Goal: Information Seeking & Learning: Learn about a topic

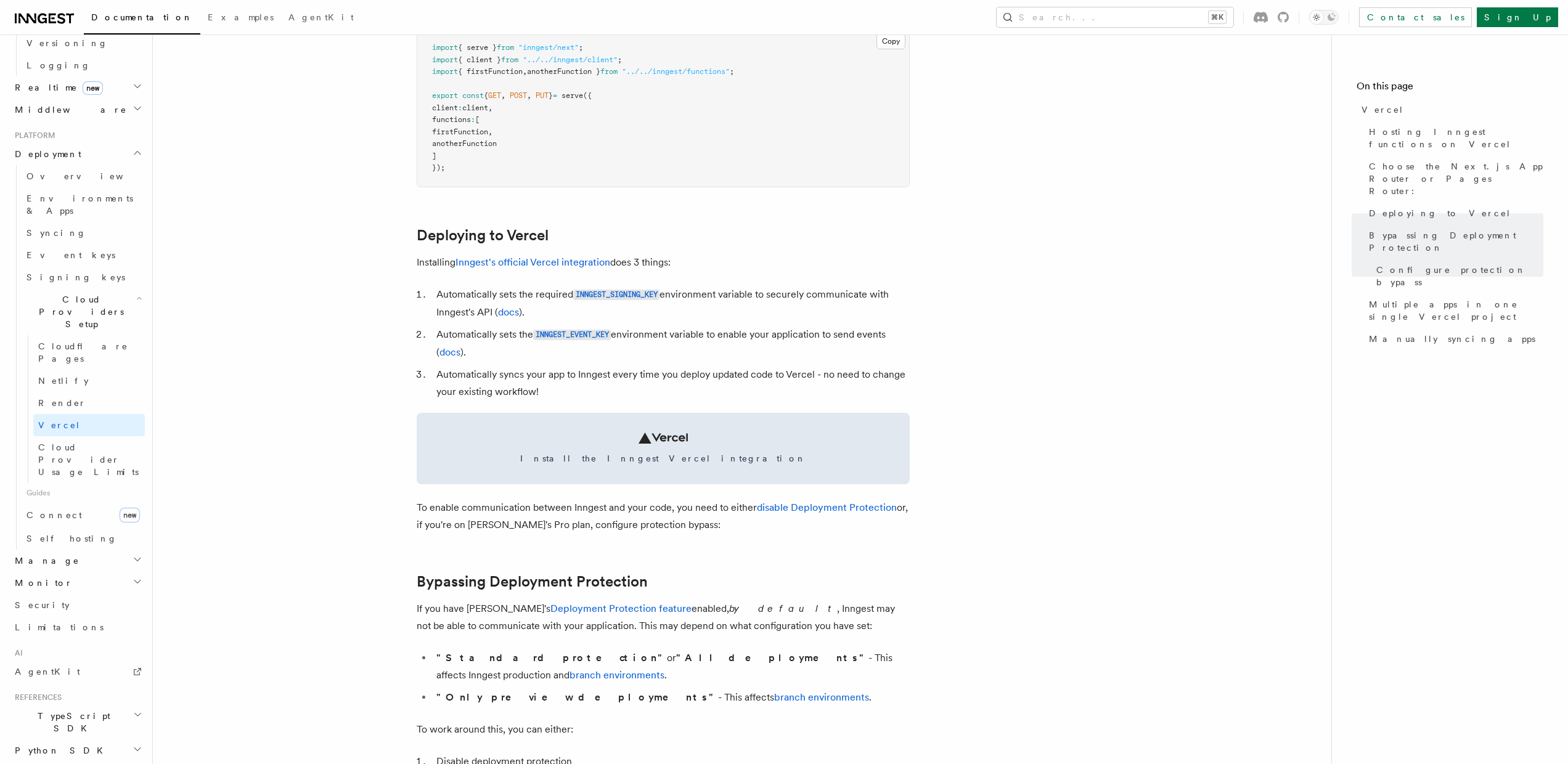
scroll to position [259, 0]
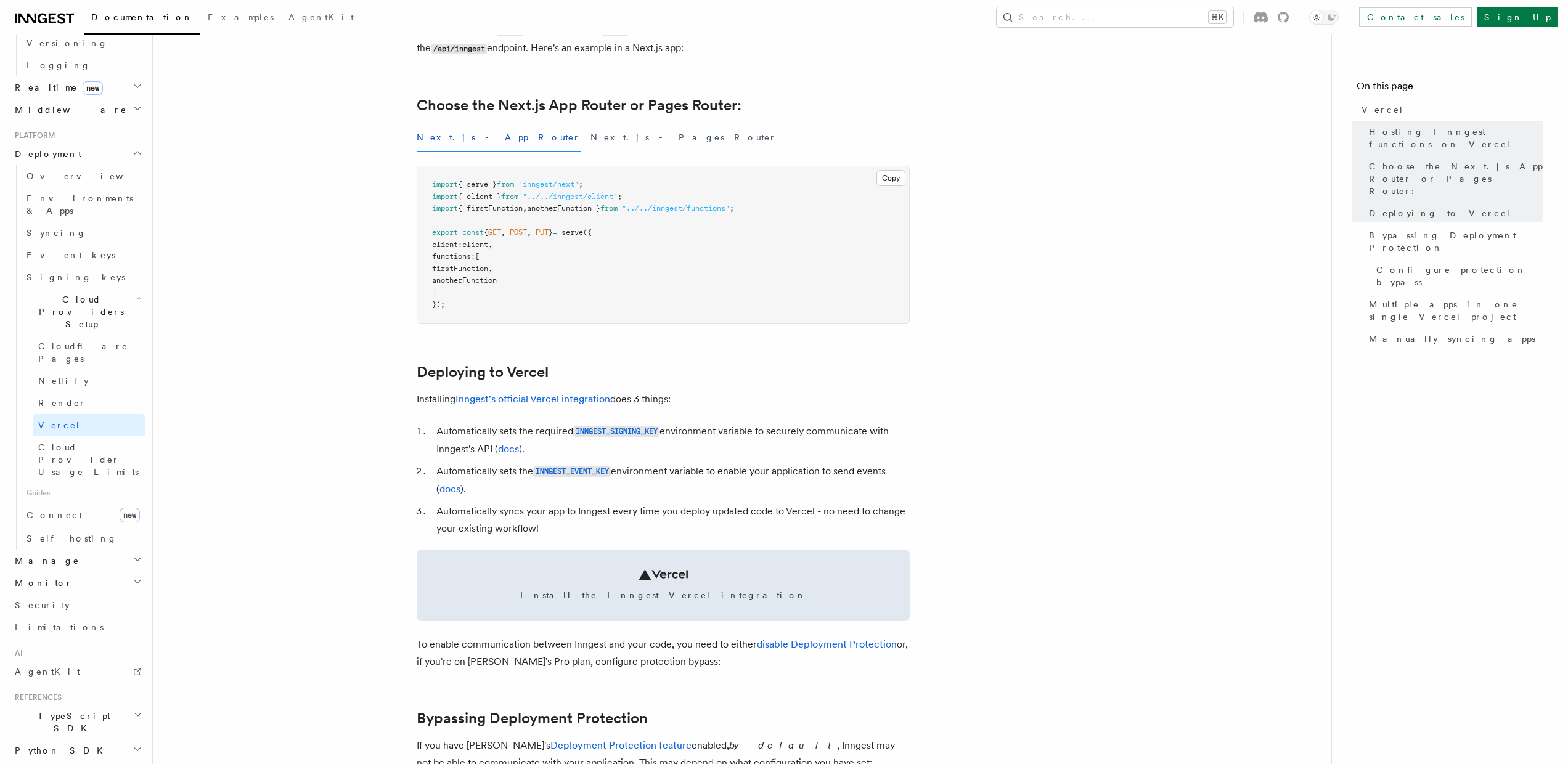
click at [55, 21] on icon at bounding box center [44, 18] width 59 height 15
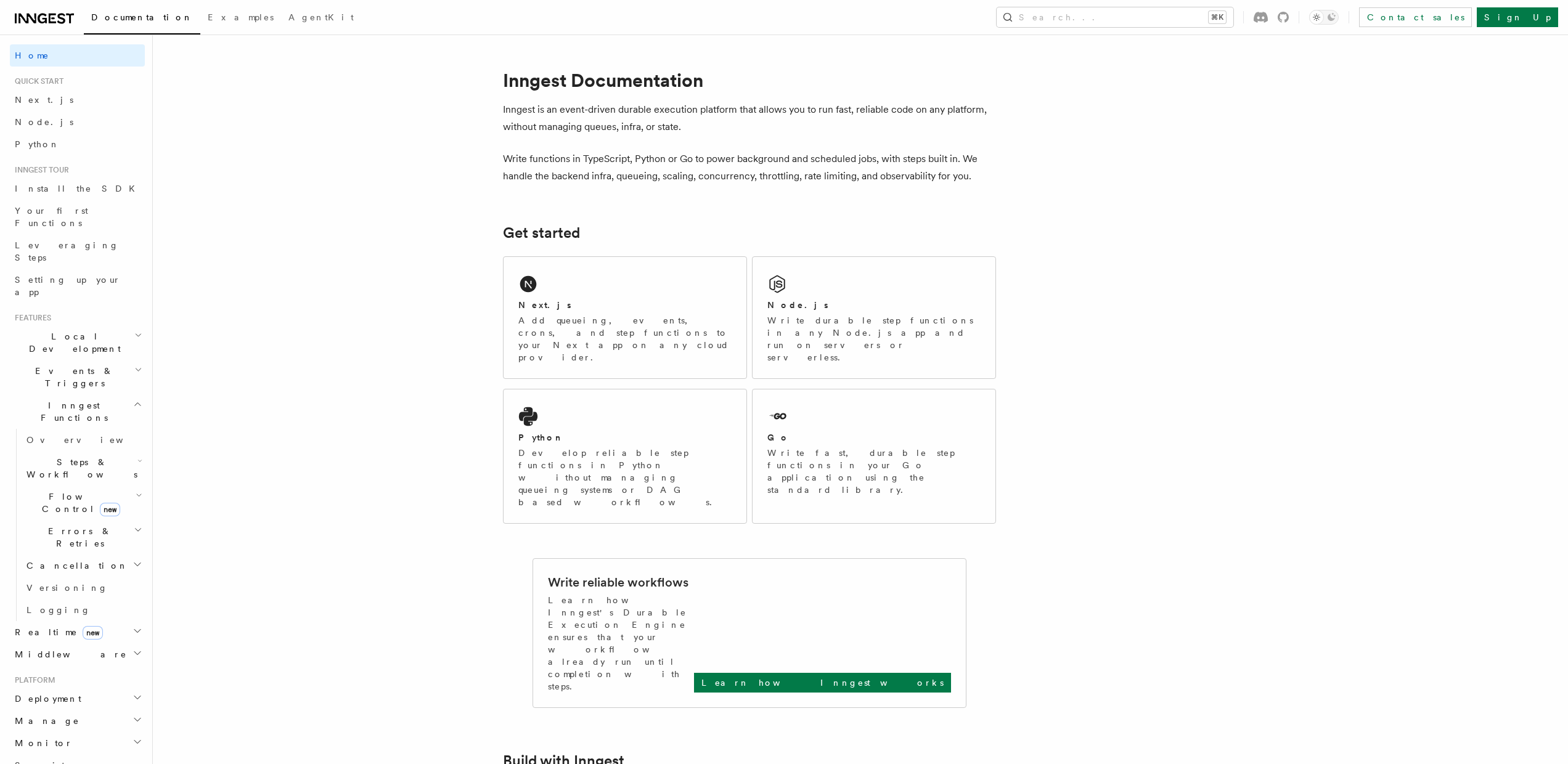
click at [108, 451] on h2 "Steps & Workflows" at bounding box center [83, 468] width 123 height 35
click at [95, 558] on span "Wait for events" at bounding box center [74, 569] width 73 height 22
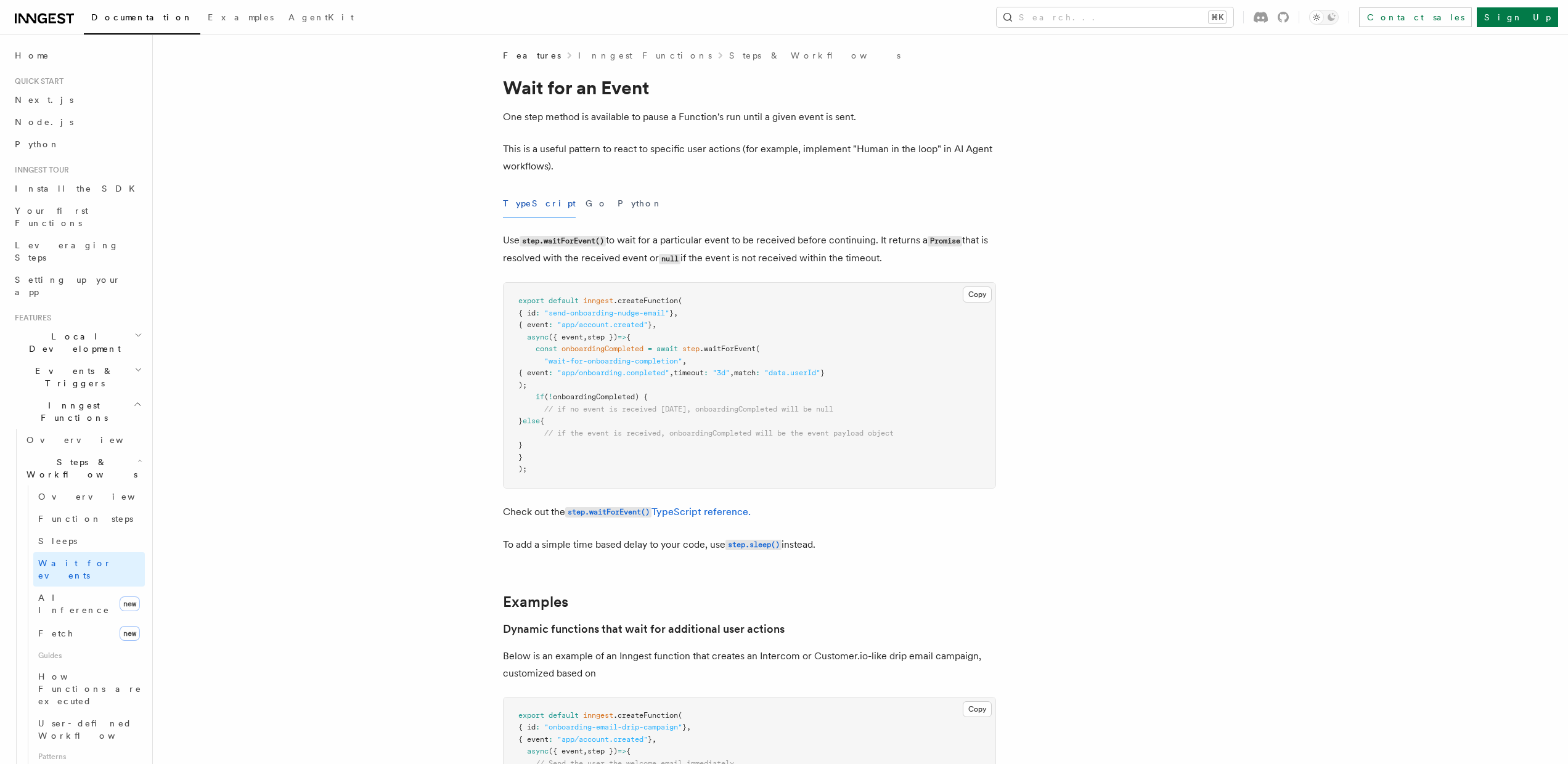
scroll to position [6, 0]
click at [723, 466] on pre "export default inngest .createFunction ( { id : "send-onboarding-nudge-email" }…" at bounding box center [750, 384] width 492 height 205
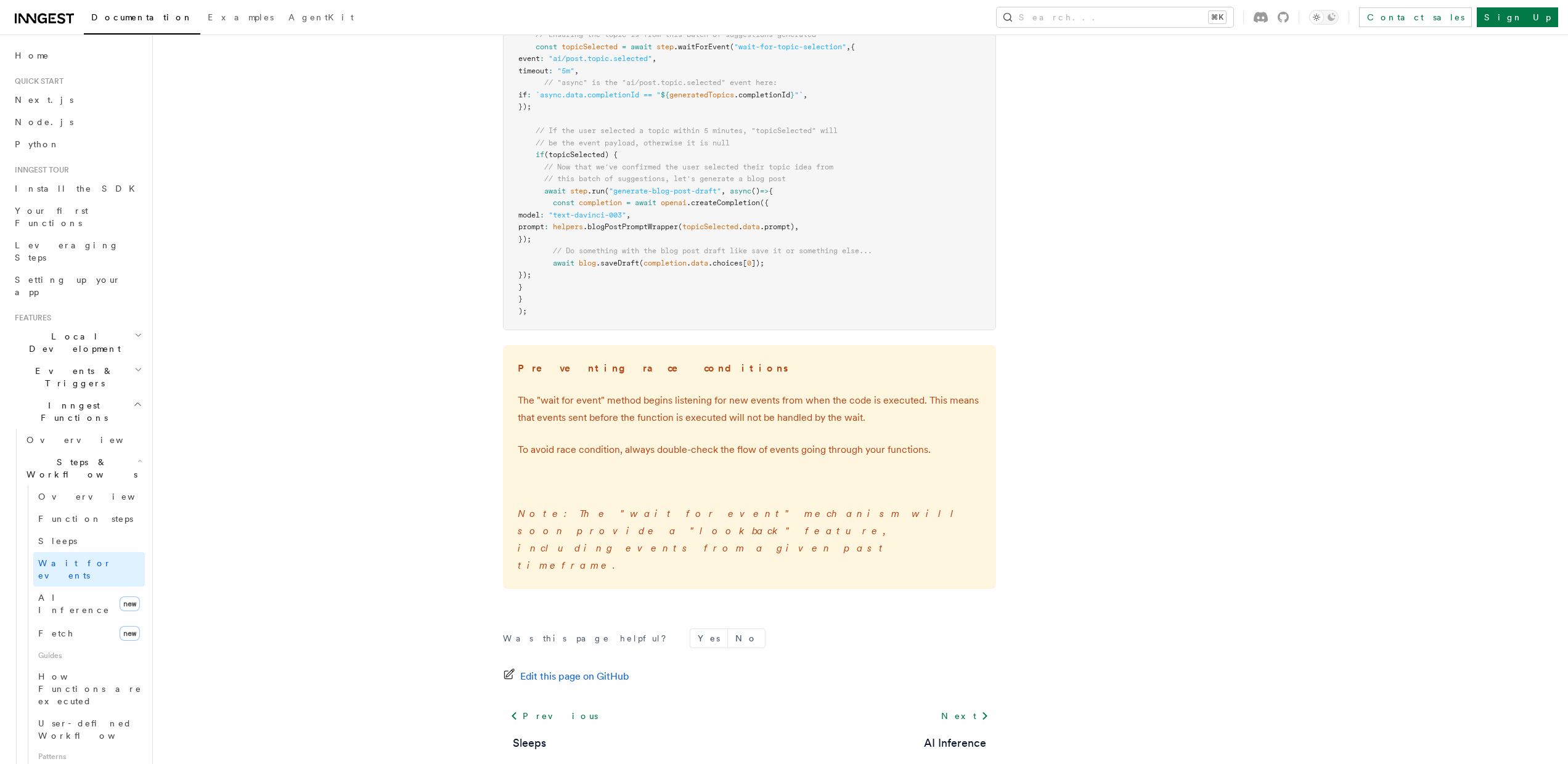
scroll to position [1615, 0]
click at [84, 592] on span "AI Inference" at bounding box center [73, 603] width 71 height 22
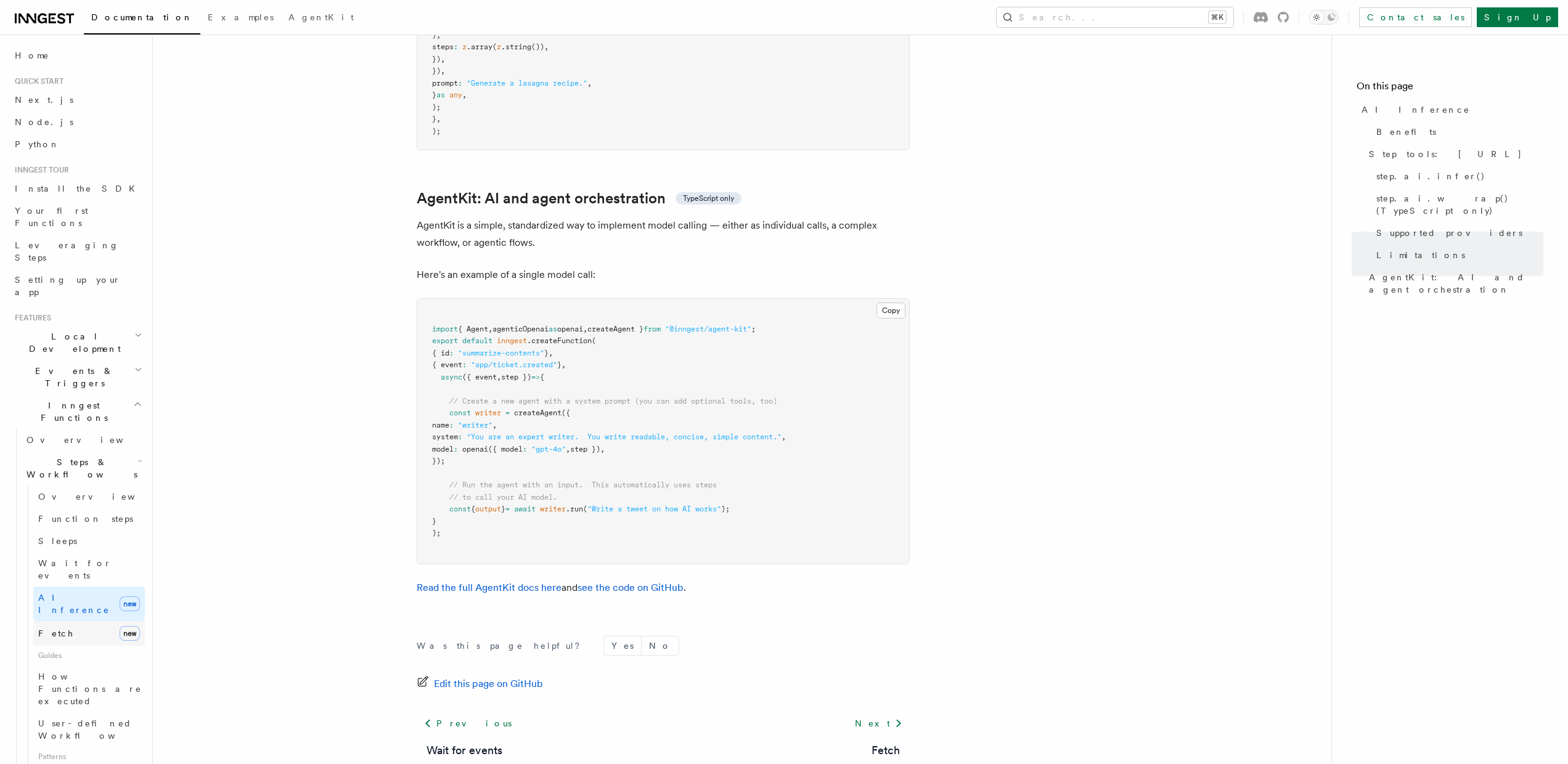
scroll to position [3490, 0]
click at [82, 621] on link "Fetch new" at bounding box center [89, 633] width 111 height 25
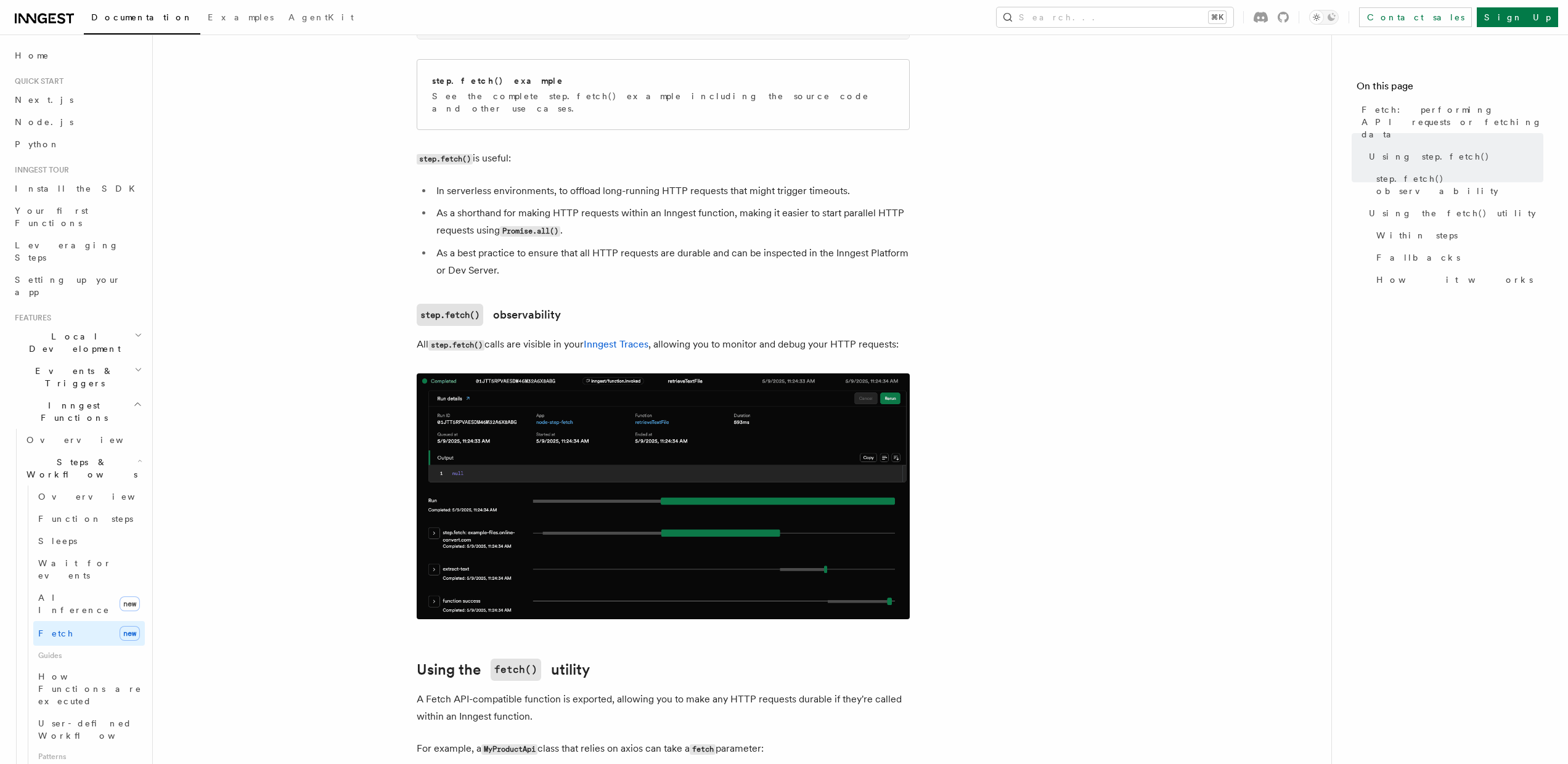
scroll to position [1001, 0]
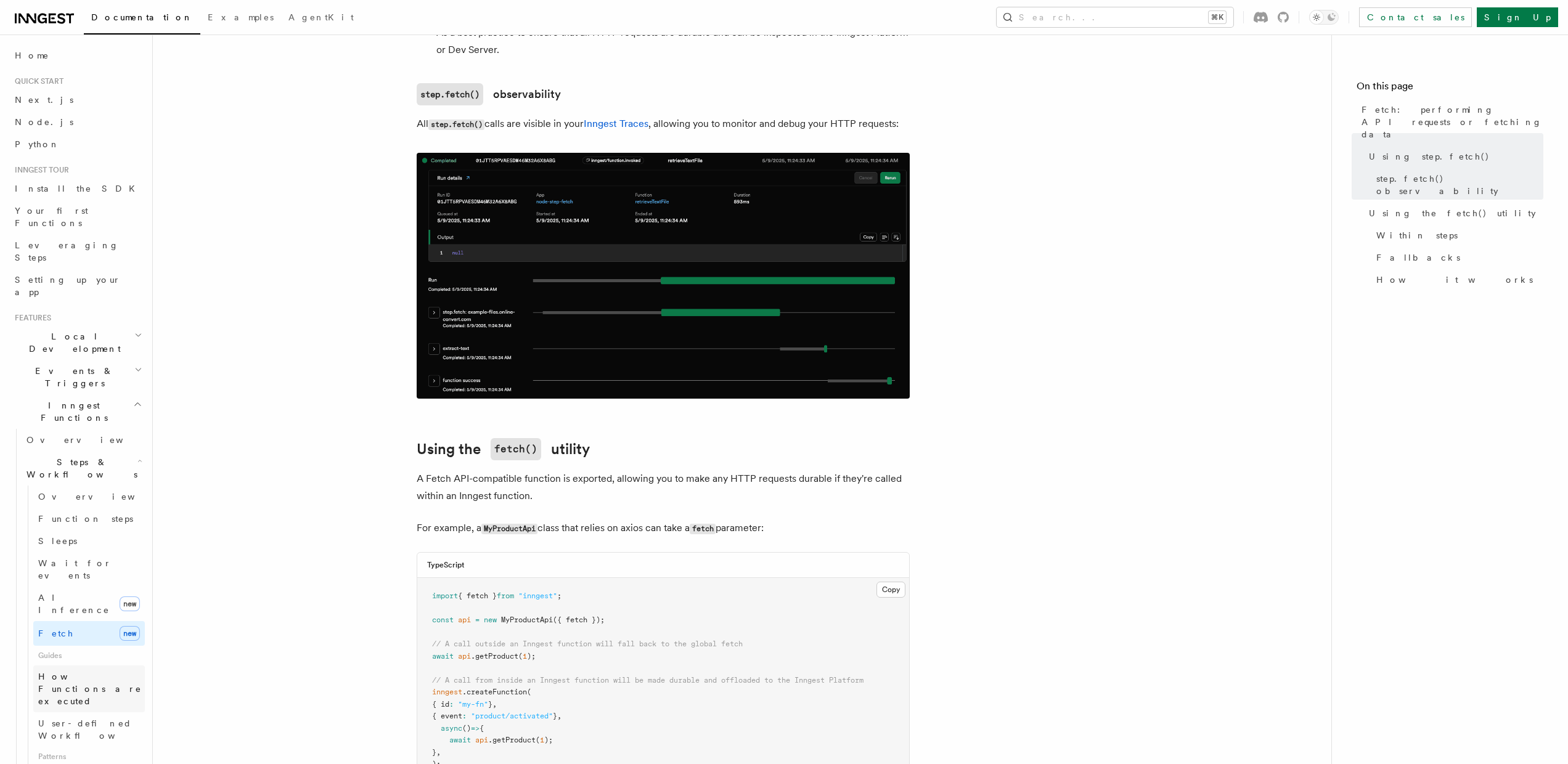
click at [94, 671] on span "How Functions are executed" at bounding box center [90, 688] width 104 height 35
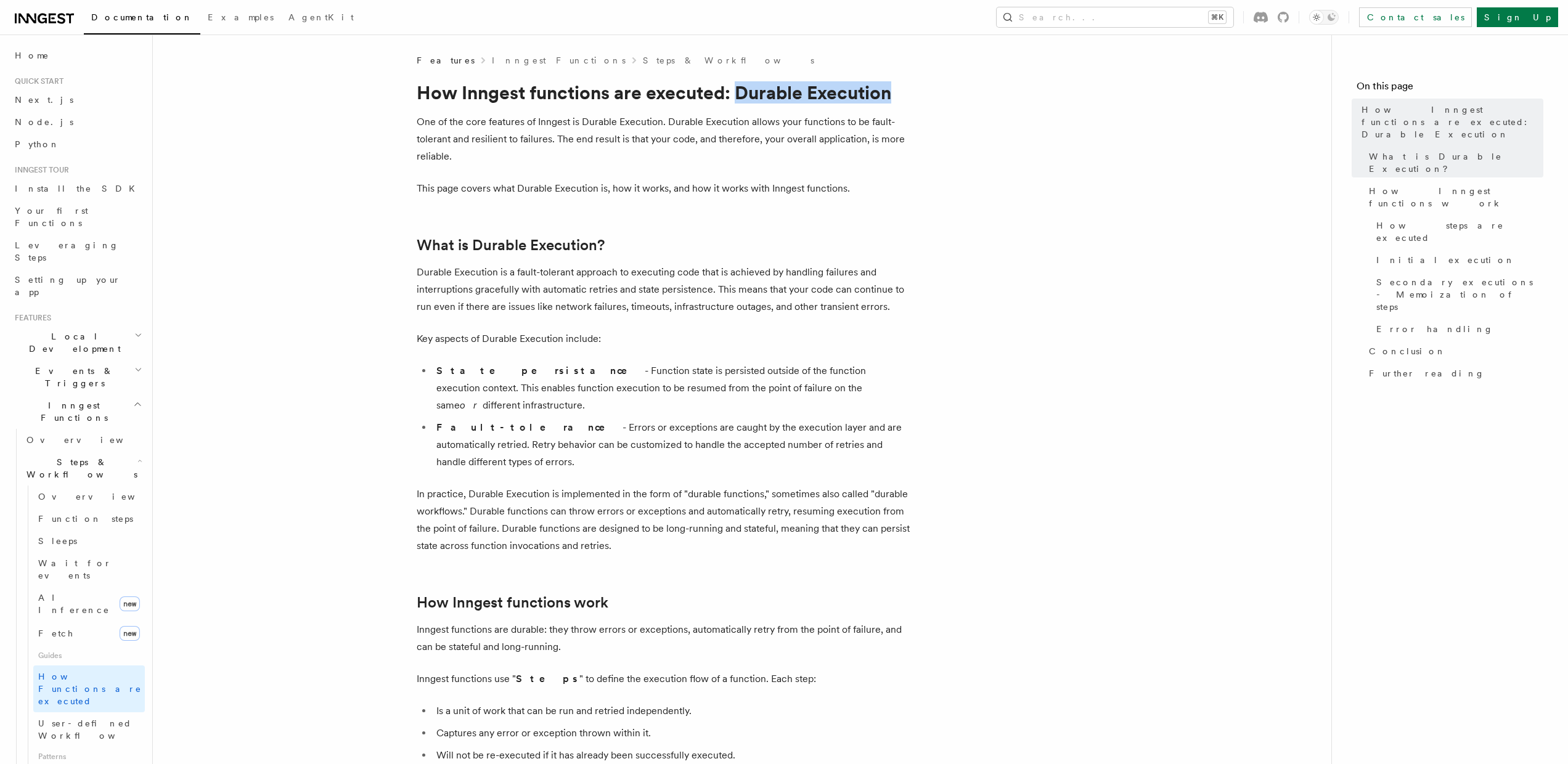
drag, startPoint x: 739, startPoint y: 90, endPoint x: 941, endPoint y: 97, distance: 202.1
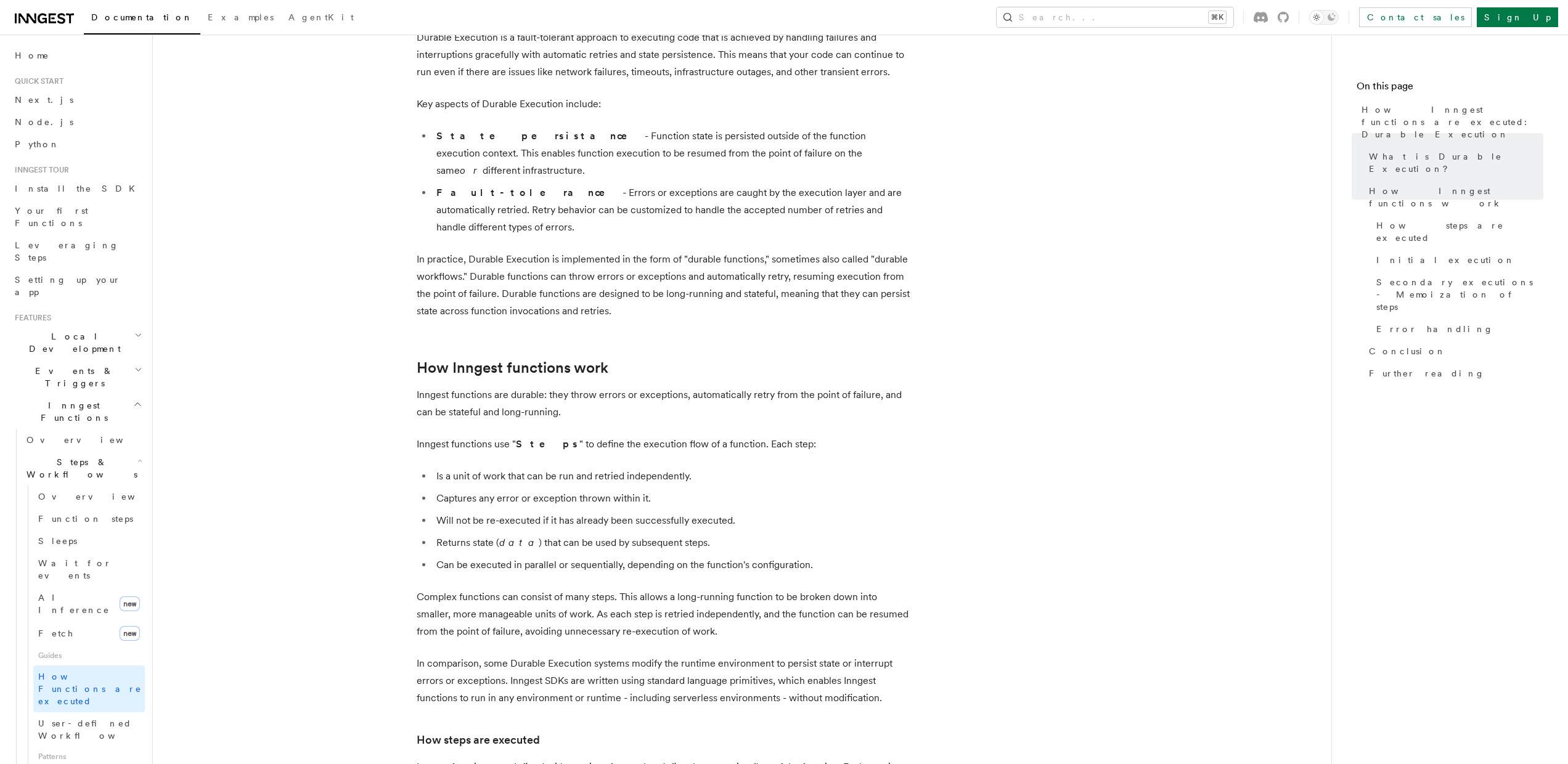
scroll to position [235, 0]
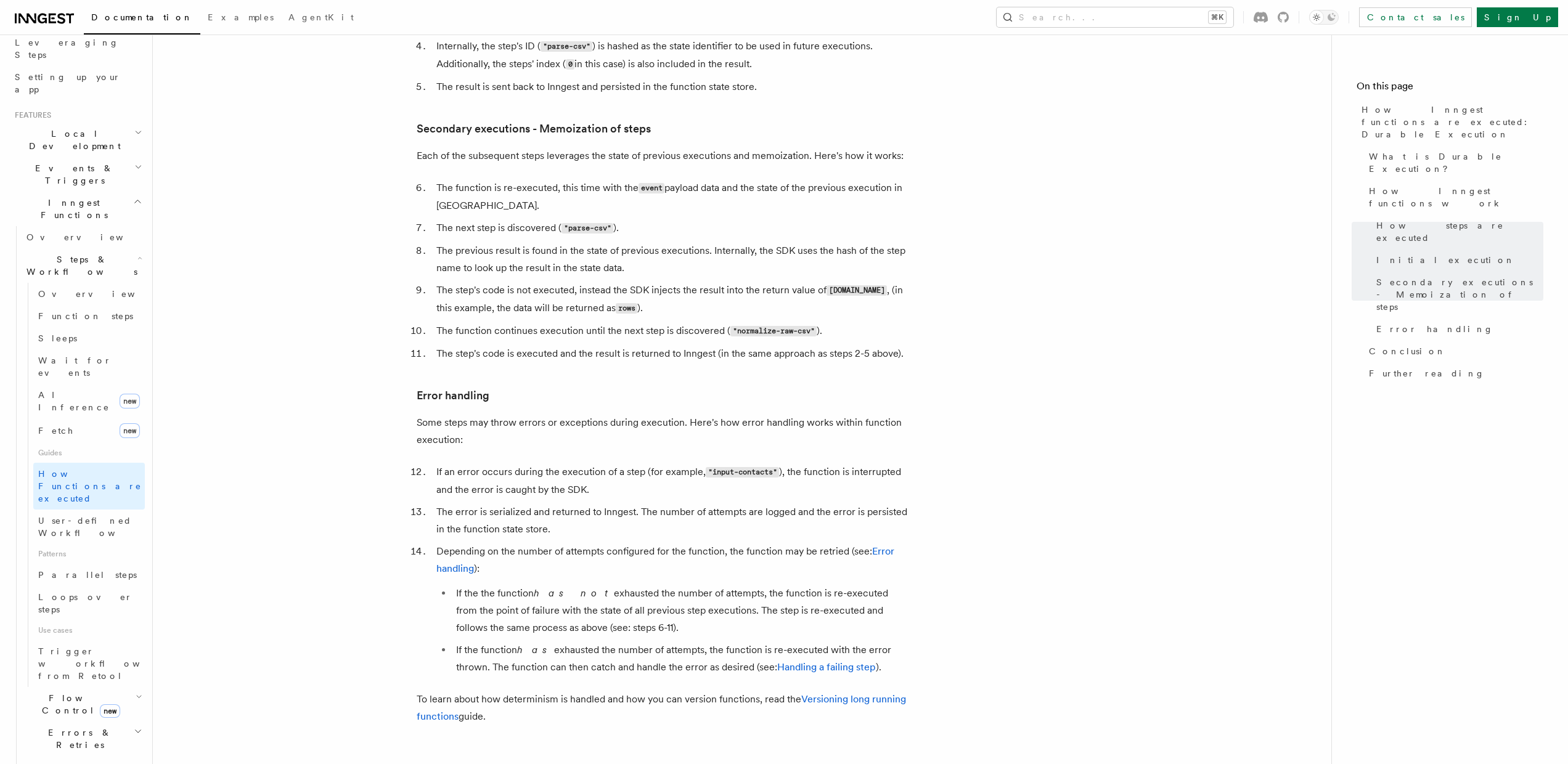
scroll to position [203, 0]
click at [56, 691] on span "Flow Control new" at bounding box center [78, 704] width 114 height 25
click at [65, 721] on link "Overview" at bounding box center [89, 732] width 111 height 22
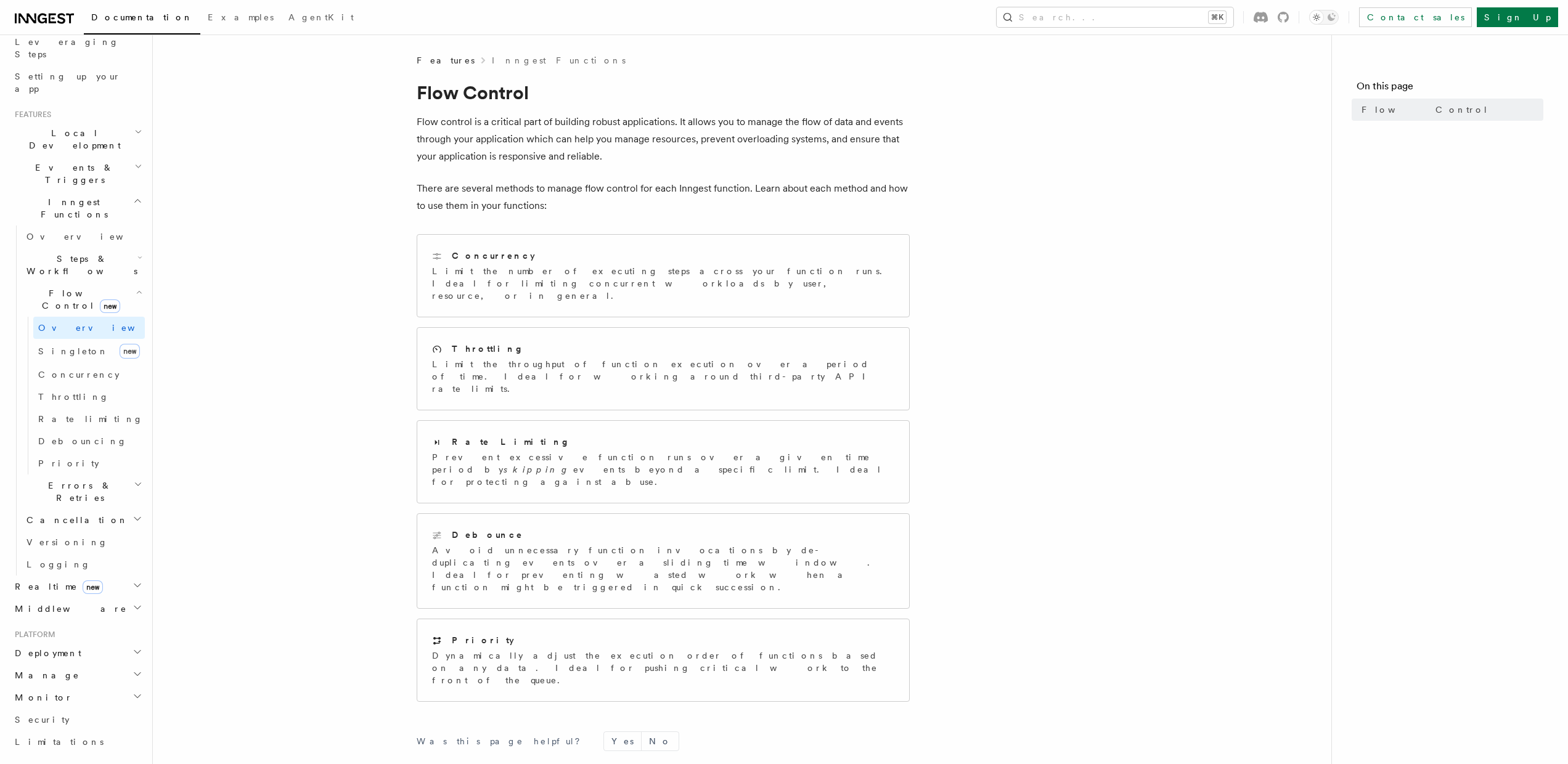
click at [94, 598] on h2 "Middleware" at bounding box center [77, 609] width 135 height 22
click at [77, 642] on h2 "Deployment" at bounding box center [77, 653] width 135 height 22
click at [83, 698] on h2 "Manage" at bounding box center [77, 709] width 135 height 22
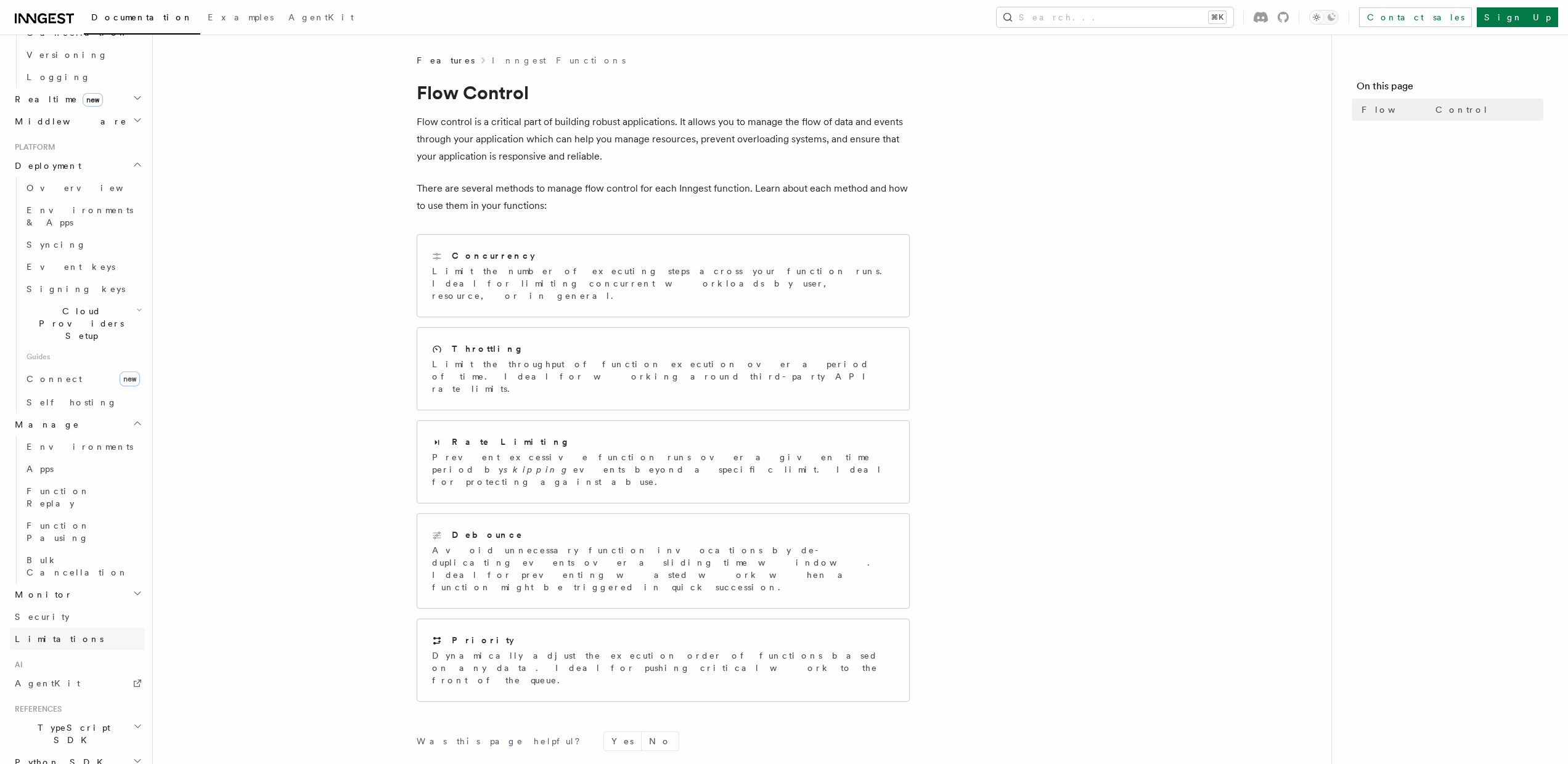
scroll to position [690, 0]
drag, startPoint x: 46, startPoint y: 500, endPoint x: 59, endPoint y: 467, distance: 35.5
